Goal: Task Accomplishment & Management: Complete application form

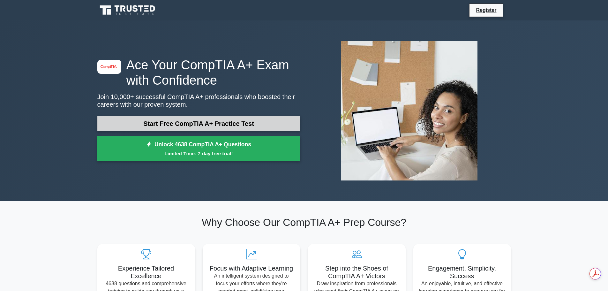
click at [256, 121] on link "Start Free CompTIA A+ Practice Test" at bounding box center [198, 123] width 203 height 15
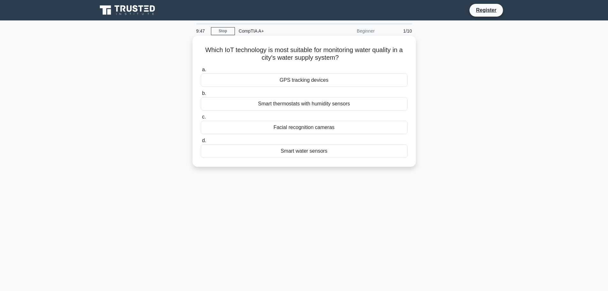
click at [318, 153] on div "Smart water sensors" at bounding box center [304, 150] width 207 height 13
click at [201, 143] on input "d. Smart water sensors" at bounding box center [201, 140] width 0 height 4
click at [313, 151] on div "Two-factor authentication" at bounding box center [304, 150] width 207 height 13
click at [201, 143] on input "d. Two-factor authentication" at bounding box center [201, 140] width 0 height 4
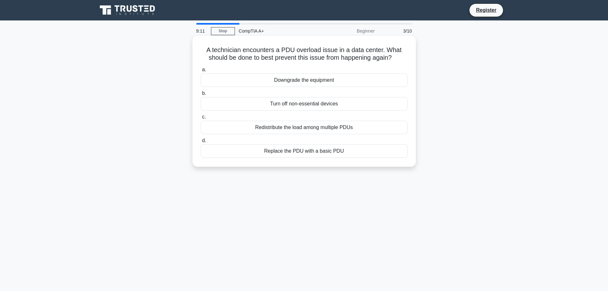
click at [366, 126] on div "Redistribute the load among multiple PDUs" at bounding box center [304, 127] width 207 height 13
click at [201, 119] on input "c. Redistribute the load among multiple PDUs" at bounding box center [201, 117] width 0 height 4
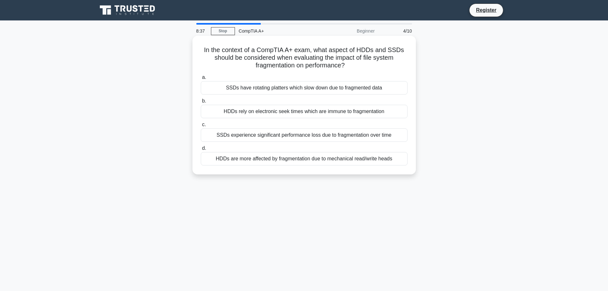
click at [325, 113] on div "HDDs rely on electronic seek times which are immune to fragmentation" at bounding box center [304, 111] width 207 height 13
click at [201, 103] on input "b. HDDs rely on electronic seek times which are immune to fragmentation" at bounding box center [201, 101] width 0 height 4
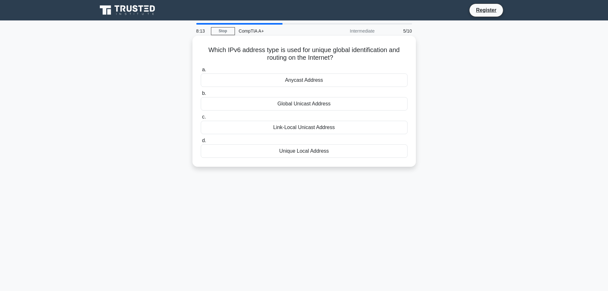
click at [314, 127] on div "Link-Local Unicast Address" at bounding box center [304, 127] width 207 height 13
click at [201, 119] on input "c. Link-Local Unicast Address" at bounding box center [201, 117] width 0 height 4
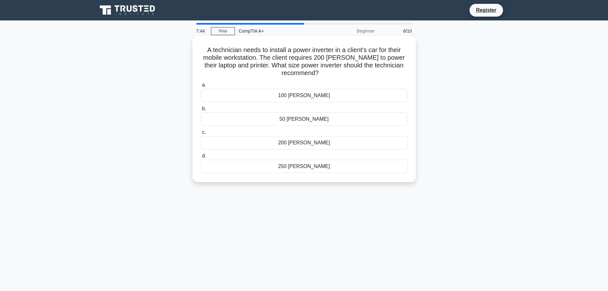
click at [313, 143] on div "200 watts" at bounding box center [304, 142] width 207 height 13
click at [201, 134] on input "c. 200 watts" at bounding box center [201, 132] width 0 height 4
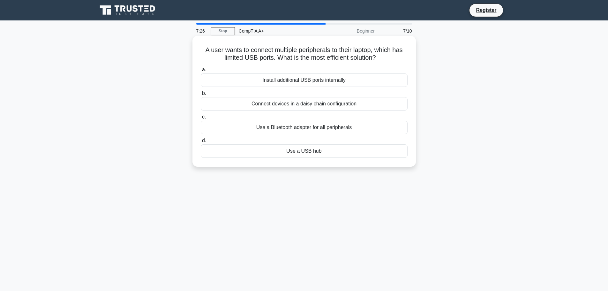
click at [312, 150] on div "Use a USB hub" at bounding box center [304, 150] width 207 height 13
click at [201, 143] on input "d. Use a USB hub" at bounding box center [201, 140] width 0 height 4
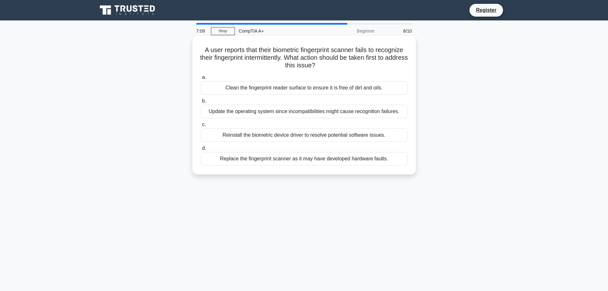
click at [278, 88] on div "Clean the fingerprint reader surface to ensure it is free of dirt and oils." at bounding box center [304, 87] width 207 height 13
click at [201, 79] on input "a. Clean the fingerprint reader surface to ensure it is free of dirt and oils." at bounding box center [201, 77] width 0 height 4
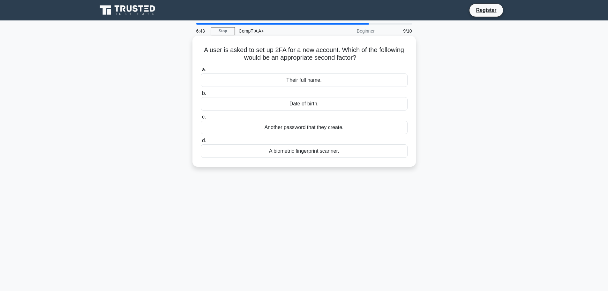
click at [322, 130] on div "Another password that they create." at bounding box center [304, 127] width 207 height 13
click at [201, 119] on input "c. Another password that they create." at bounding box center [201, 117] width 0 height 4
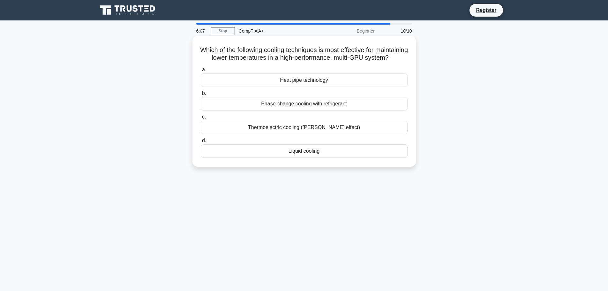
click at [337, 158] on div "Liquid cooling" at bounding box center [304, 150] width 207 height 13
click at [201, 143] on input "d. Liquid cooling" at bounding box center [201, 140] width 0 height 4
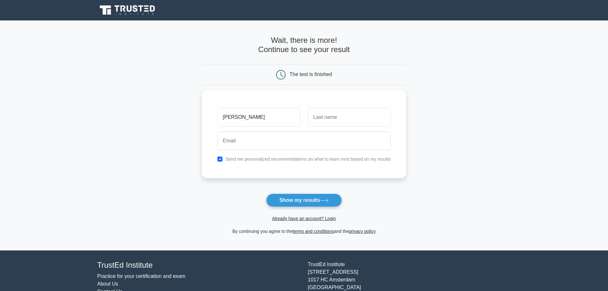
type input "[PERSON_NAME]"
type input "Sajorda"
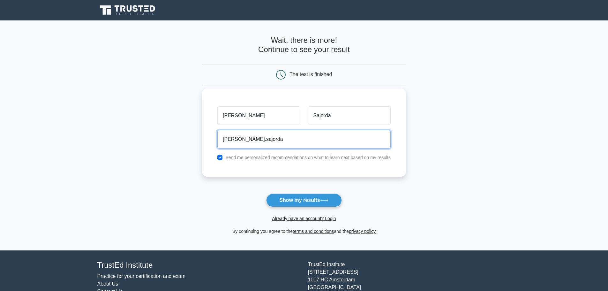
type input "rick.sajorda@gmail.com"
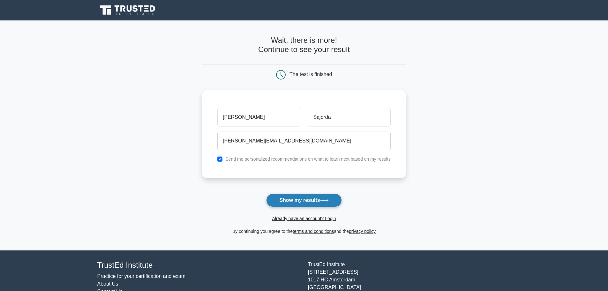
click at [324, 195] on button "Show my results" at bounding box center [303, 199] width 75 height 13
